Goal: Transaction & Acquisition: Obtain resource

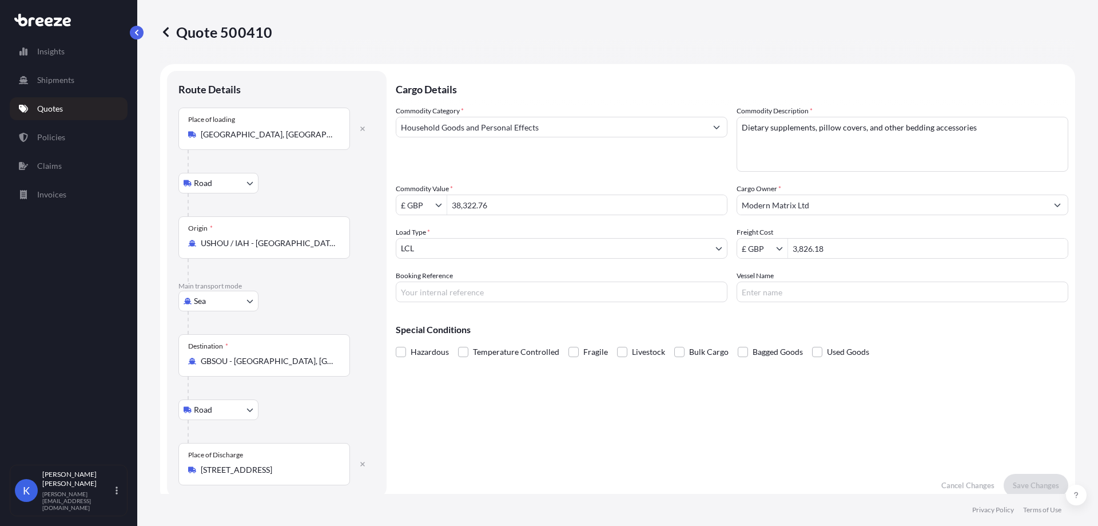
select select "Road"
select select "Sea"
select select "Road"
select select "1"
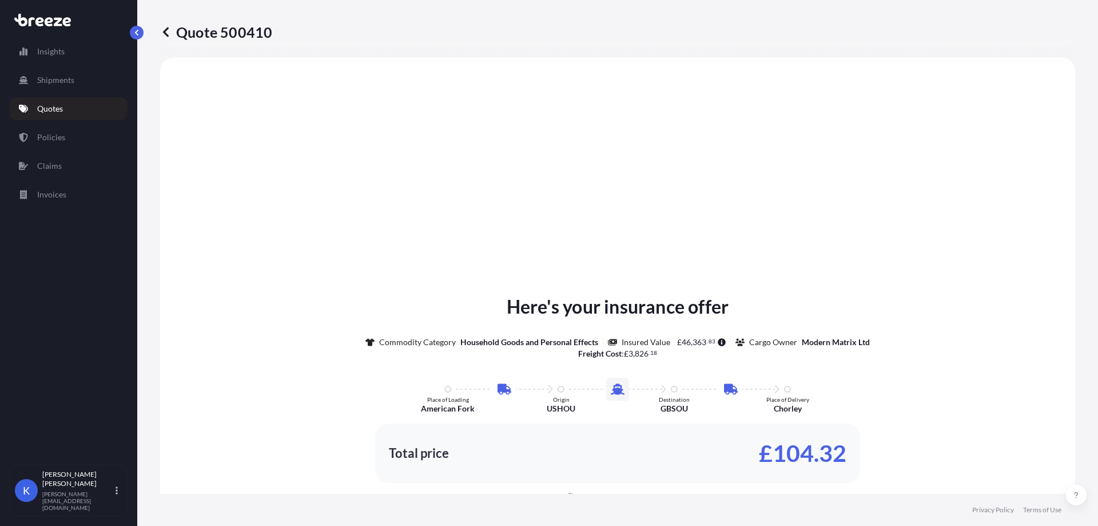
drag, startPoint x: 937, startPoint y: 126, endPoint x: 790, endPoint y: 122, distance: 147.1
click at [937, 126] on div "Here's your insurance offer Commodity Category Household Goods and Personal Eff…" at bounding box center [617, 423] width 883 height 700
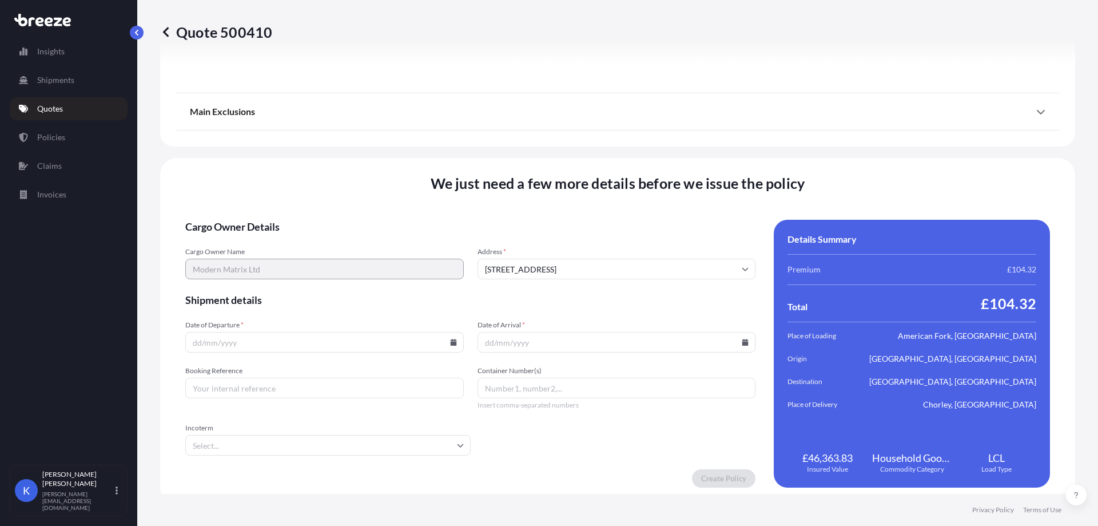
scroll to position [1517, 0]
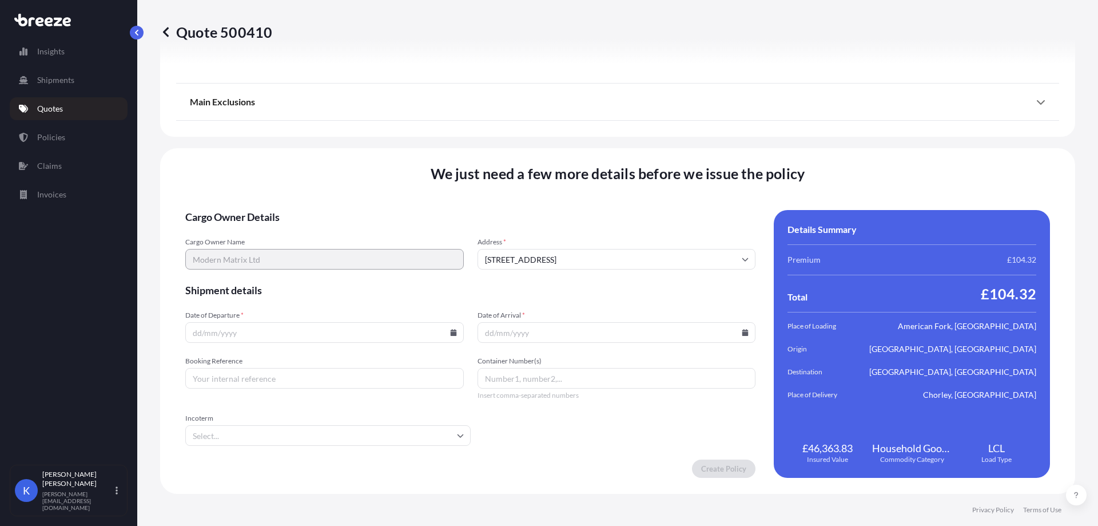
click at [440, 334] on input "Date of Departure *" at bounding box center [324, 332] width 279 height 21
click at [447, 332] on div at bounding box center [324, 332] width 279 height 21
click at [450, 332] on icon at bounding box center [453, 332] width 7 height 7
click at [298, 186] on button "1" at bounding box center [289, 186] width 18 height 18
type input "[DATE]"
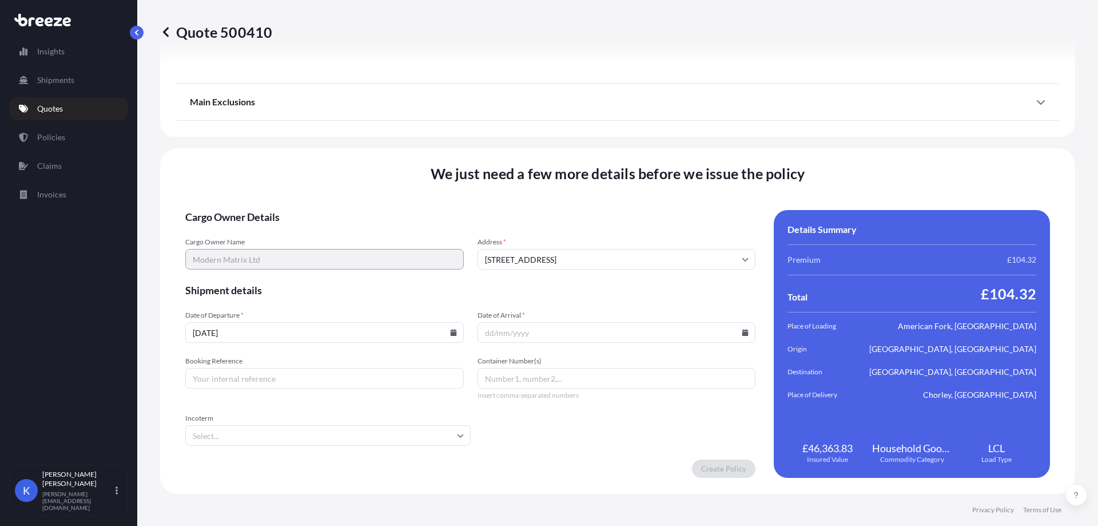
click at [725, 332] on input "Date of Arrival *" at bounding box center [617, 332] width 279 height 21
click at [743, 332] on icon at bounding box center [746, 332] width 6 height 7
click at [562, 146] on button at bounding box center [553, 155] width 18 height 18
click at [656, 209] on button "8" at bounding box center [647, 206] width 18 height 18
type input "[DATE]"
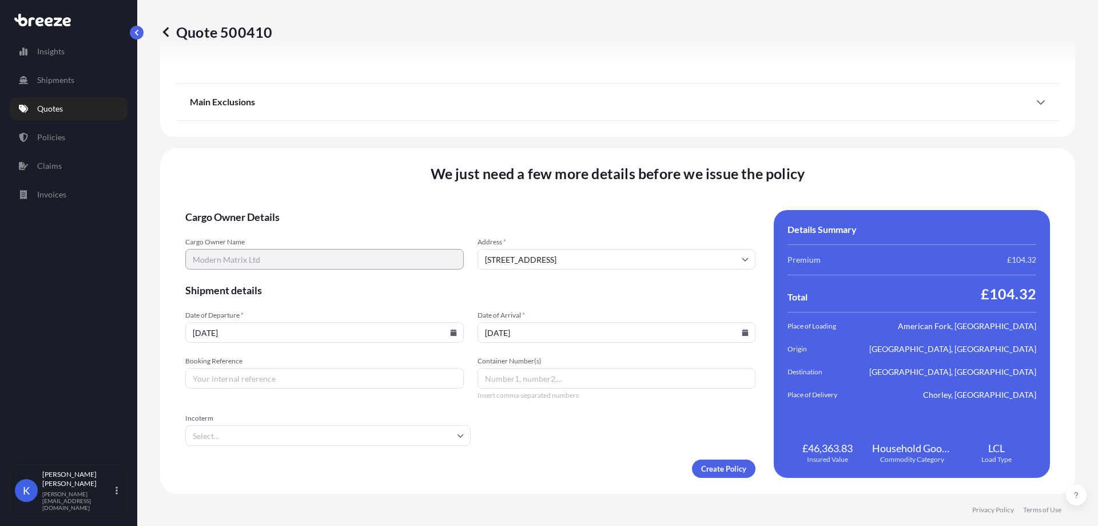
click at [317, 379] on input "Booking Reference" at bounding box center [324, 378] width 279 height 21
paste input "SIJ002406"
type input "SIJ002406"
click at [542, 388] on input "Container Number(s)" at bounding box center [617, 378] width 279 height 21
click at [366, 445] on input "Incoterm" at bounding box center [327, 435] width 285 height 21
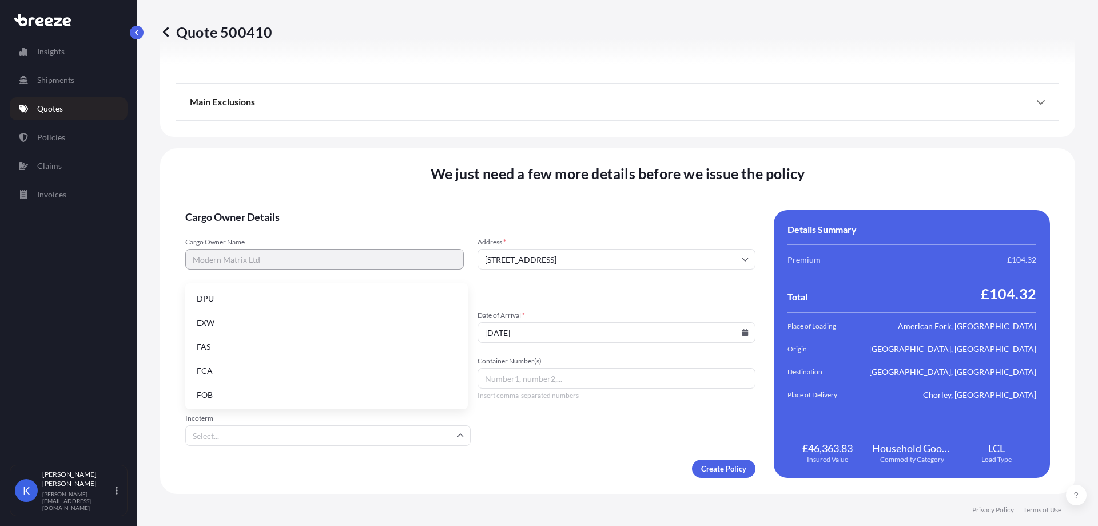
scroll to position [145, 0]
click at [275, 323] on li "EXW" at bounding box center [326, 322] width 273 height 22
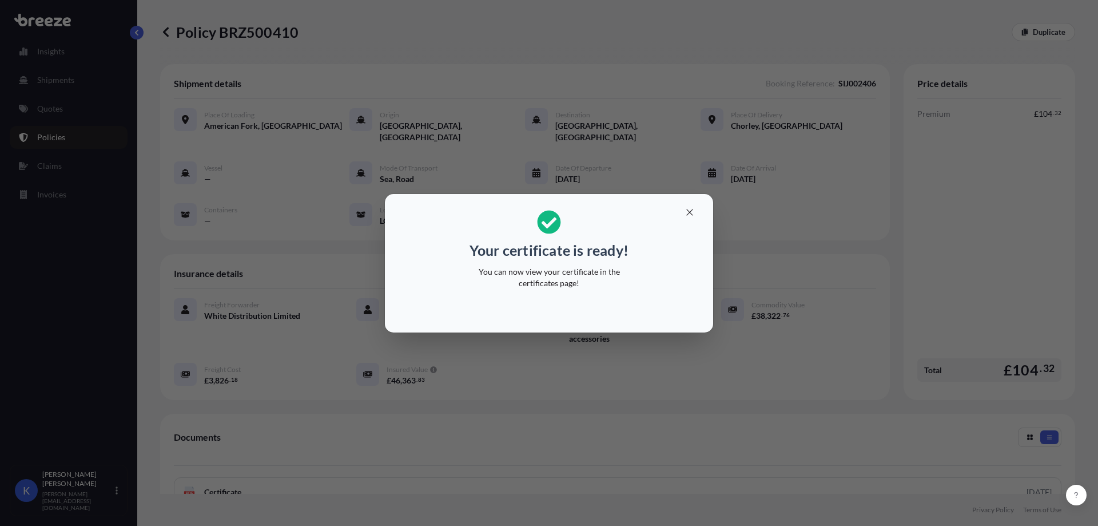
click at [618, 458] on div "Your certificate is ready! You can now view your certificate in the certificate…" at bounding box center [549, 263] width 1098 height 526
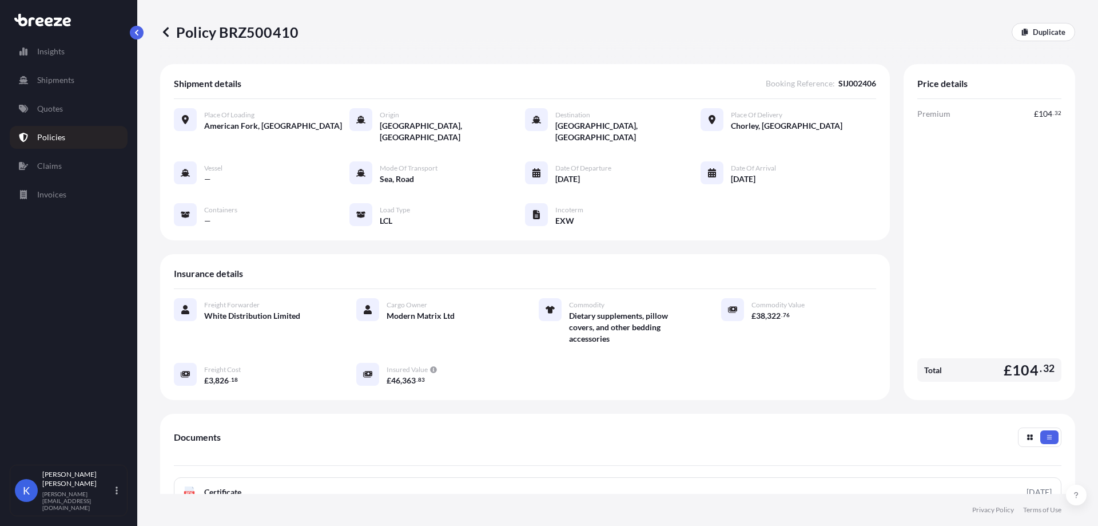
scroll to position [174, 0]
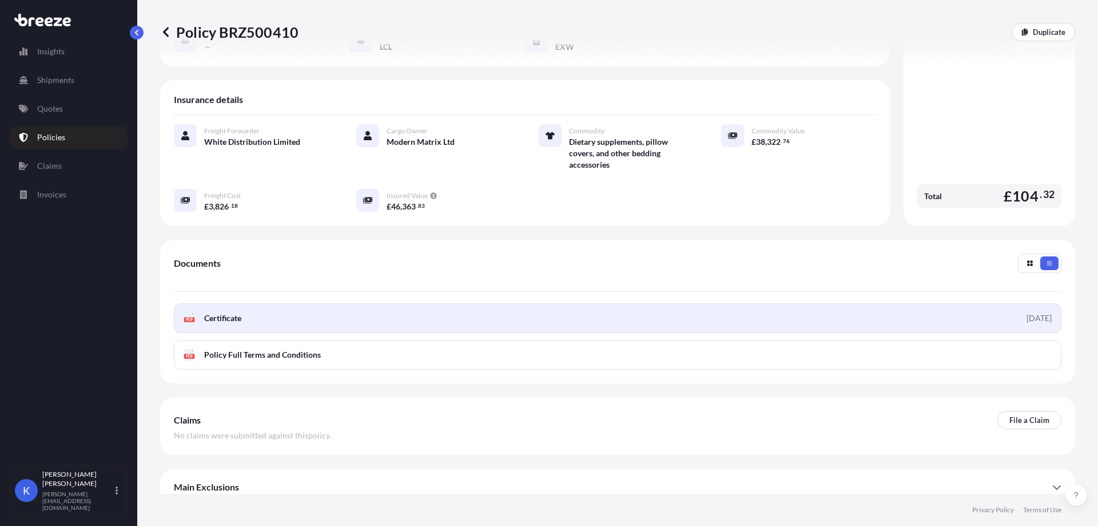
click at [368, 309] on link "PDF Certificate [DATE]" at bounding box center [618, 318] width 888 height 30
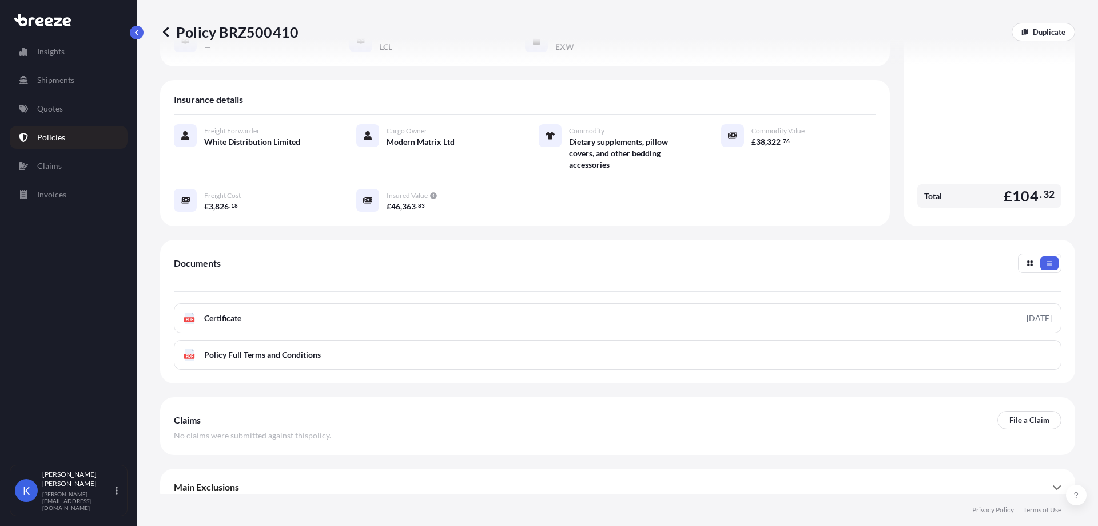
click at [835, 268] on div "Documents" at bounding box center [618, 272] width 888 height 38
